Goal: Task Accomplishment & Management: Manage account settings

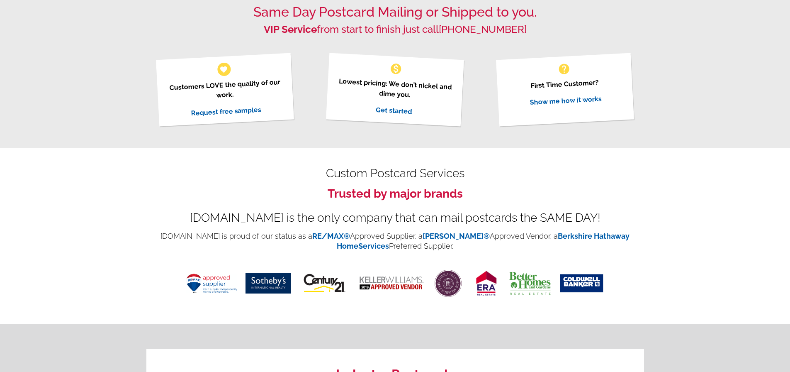
scroll to position [498, 0]
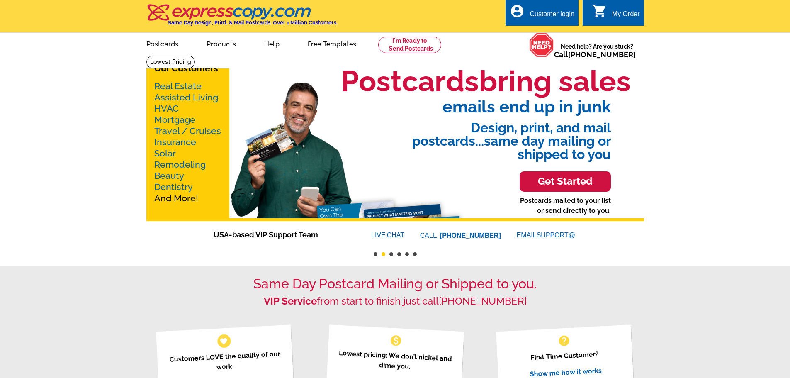
click at [546, 13] on div "Customer login" at bounding box center [552, 16] width 45 height 12
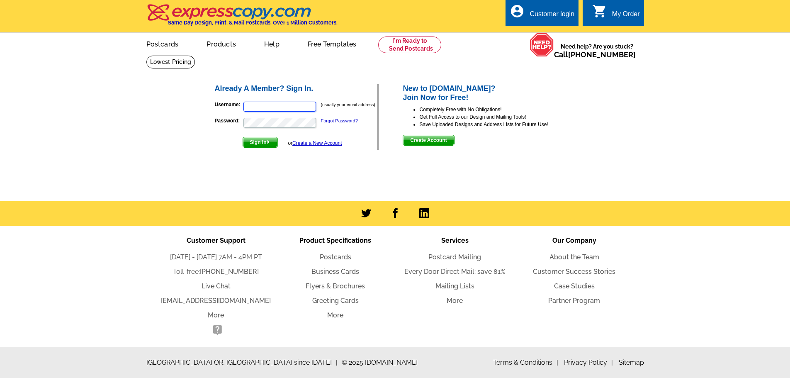
click at [268, 110] on input "Username:" at bounding box center [279, 107] width 73 height 10
click at [263, 105] on input "Username:" at bounding box center [279, 107] width 73 height 10
click at [254, 106] on input "Username:" at bounding box center [279, 107] width 73 height 10
paste input "bilal@listingstoleads.com"
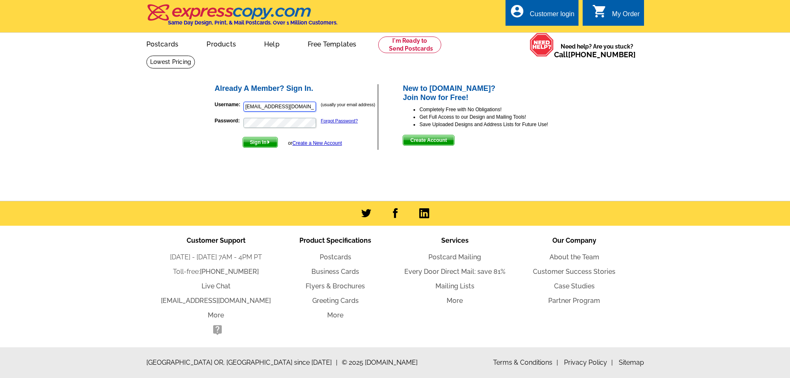
type input "bilal@listingstoleads.com"
click at [248, 142] on span "Sign In" at bounding box center [260, 142] width 34 height 10
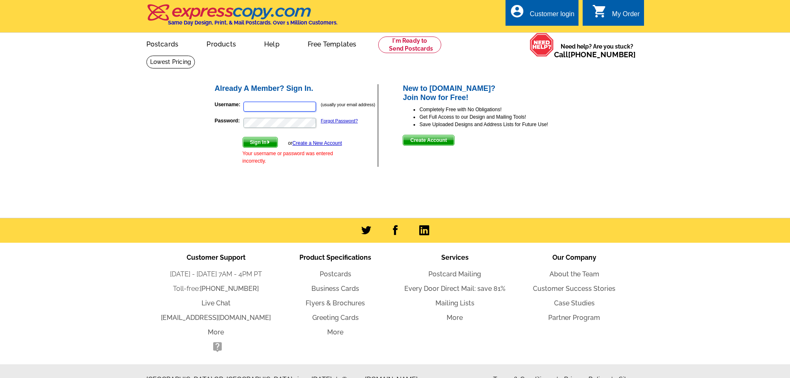
click at [262, 105] on input "Username:" at bounding box center [279, 107] width 73 height 10
paste input "bilal@listingstoleads.com"
click at [306, 108] on input "bilal@listingstoleads.com" at bounding box center [279, 107] width 73 height 10
type input "bilal@listingstoleads.com"
click at [269, 139] on span "Sign In" at bounding box center [260, 142] width 34 height 10
